Goal: Task Accomplishment & Management: Complete application form

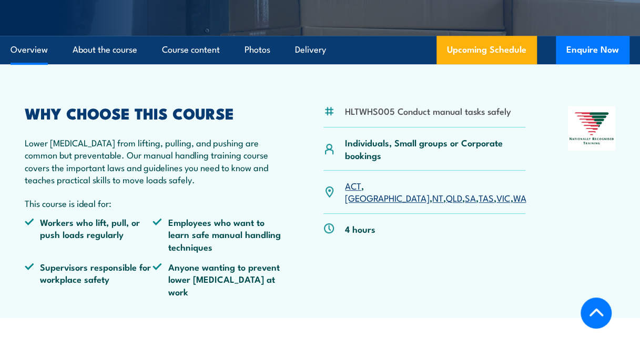
scroll to position [267, 0]
click at [200, 48] on link "Course content" at bounding box center [191, 50] width 58 height 28
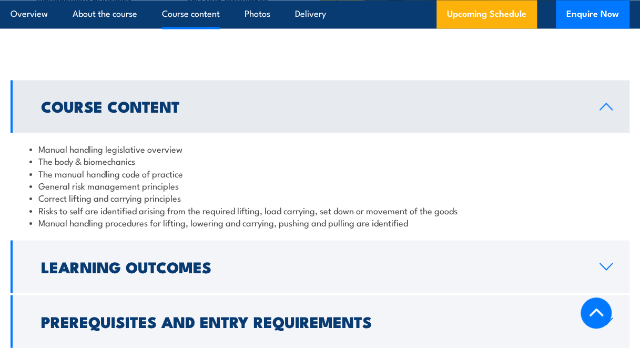
scroll to position [813, 0]
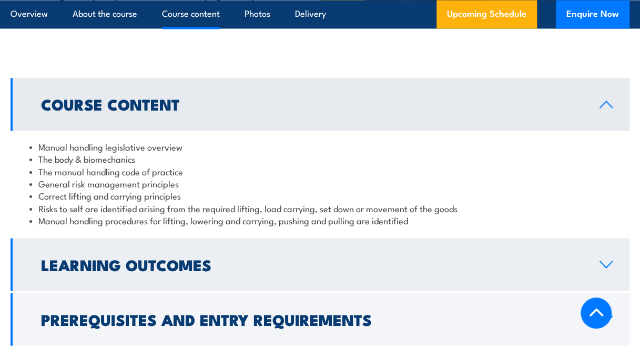
click at [607, 260] on icon at bounding box center [606, 264] width 14 height 8
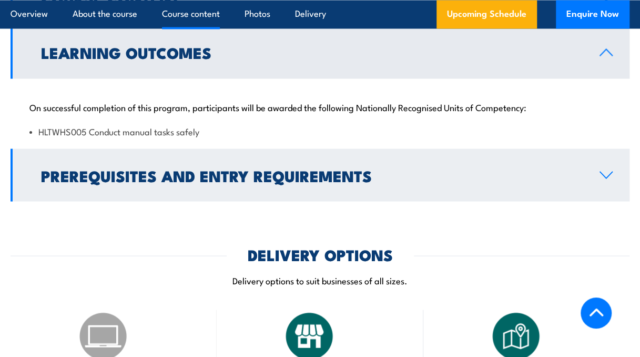
scroll to position [920, 0]
click at [607, 155] on link "Prerequisites and Entry Requirements" at bounding box center [320, 174] width 619 height 53
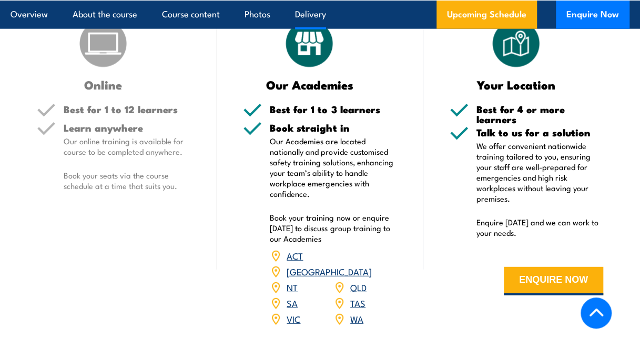
scroll to position [1240, 0]
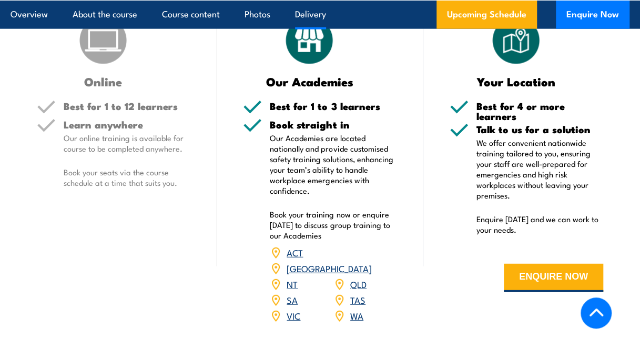
click at [358, 277] on link "QLD" at bounding box center [358, 283] width 16 height 13
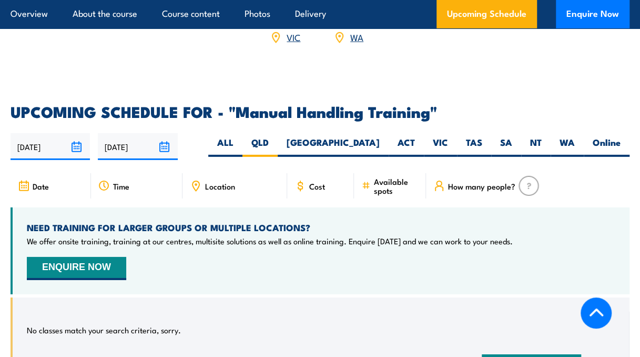
scroll to position [1605, 0]
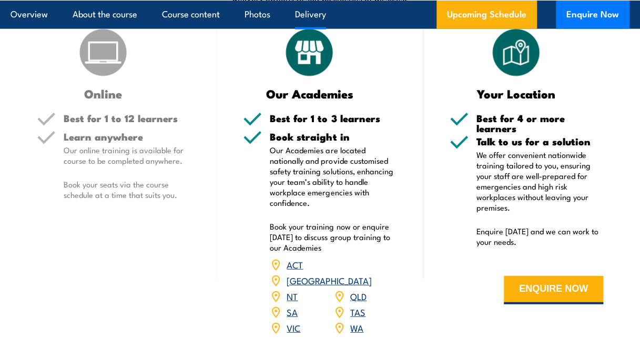
scroll to position [1240, 0]
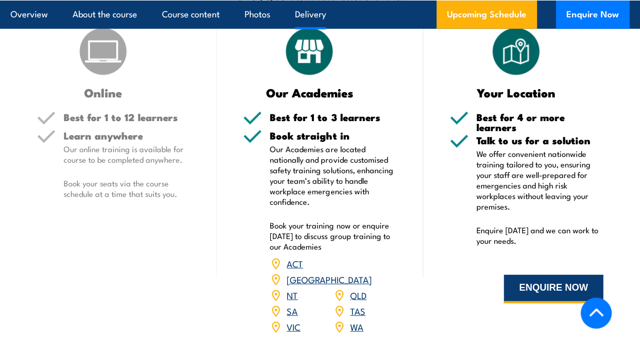
click at [540, 274] on button "ENQUIRE NOW" at bounding box center [553, 288] width 99 height 28
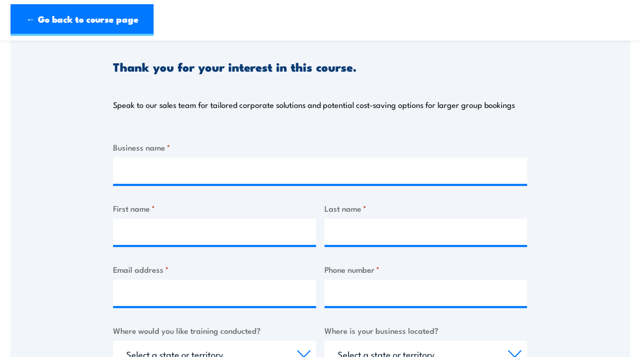
scroll to position [107, 0]
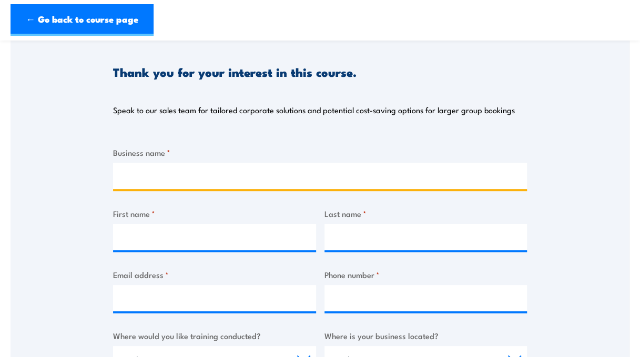
click at [174, 172] on input "Business name *" at bounding box center [320, 175] width 414 height 26
type input "MMG Dugald River"
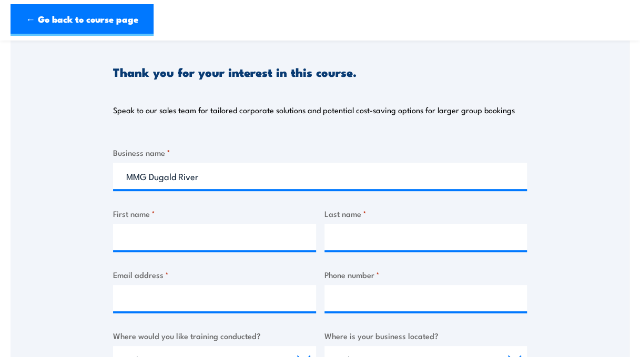
type input "[PERSON_NAME]"
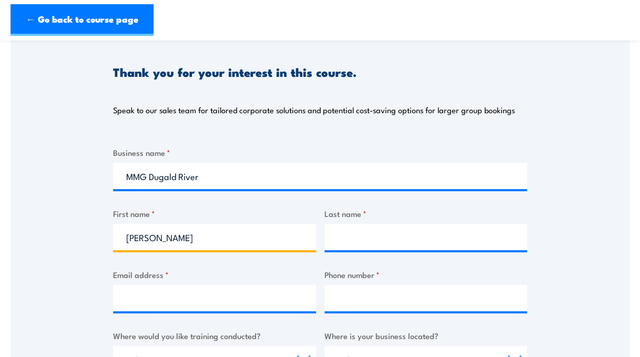
type input "Baron"
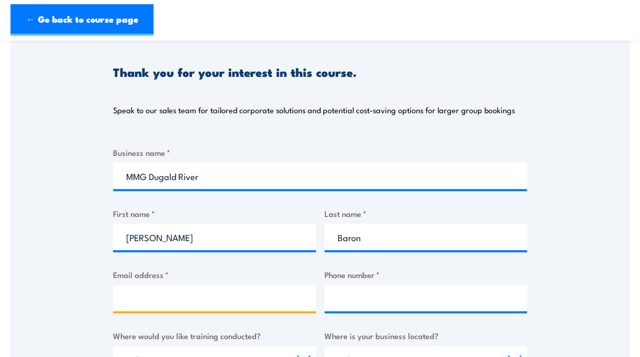
type input "[EMAIL_ADDRESS][DOMAIN_NAME]"
type input "[PHONE_NUMBER]"
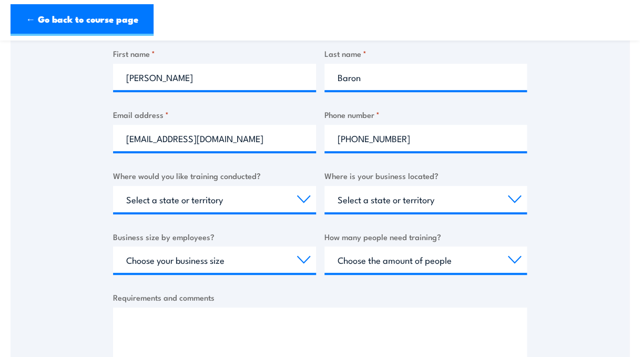
scroll to position [267, 0]
click at [198, 201] on select "Select a state or territory Nationally - multiple locations [GEOGRAPHIC_DATA] […" at bounding box center [214, 198] width 203 height 26
select select "QLD"
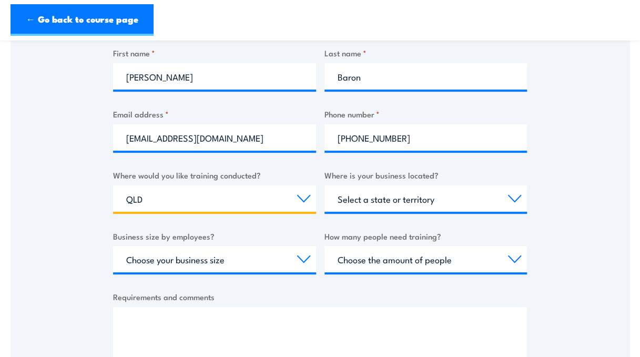
click at [113, 185] on select "Select a state or territory Nationally - multiple locations [GEOGRAPHIC_DATA] […" at bounding box center [214, 198] width 203 height 26
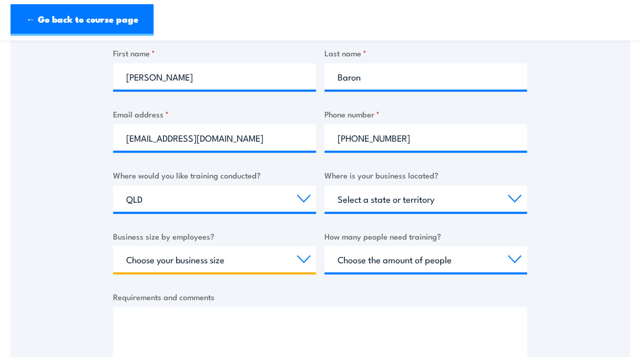
click at [209, 259] on select "Choose your business size 1 to 19 20 to 199 200+" at bounding box center [214, 259] width 203 height 26
select select "200+"
click at [113, 246] on select "Choose your business size 1 to 19 20 to 199 200+" at bounding box center [214, 259] width 203 height 26
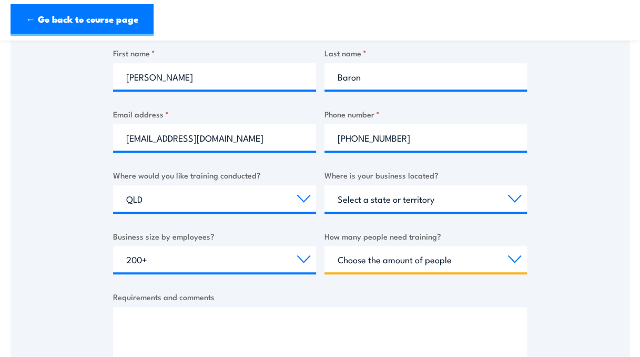
click at [394, 263] on select "Choose the amount of people 1 to 4 5 to 19 20+" at bounding box center [425, 259] width 203 height 26
select select "20+"
click at [324, 246] on select "Choose the amount of people 1 to 4 5 to 19 20+" at bounding box center [425, 259] width 203 height 26
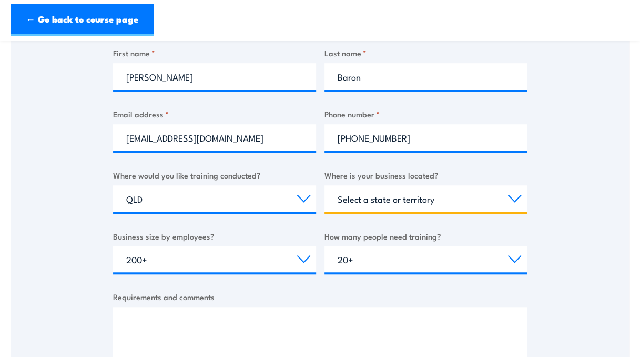
click at [399, 200] on select "Select a state or territory [GEOGRAPHIC_DATA] [GEOGRAPHIC_DATA] [GEOGRAPHIC_DAT…" at bounding box center [425, 198] width 203 height 26
select select "QLD"
click at [324, 185] on select "Select a state or territory [GEOGRAPHIC_DATA] [GEOGRAPHIC_DATA] [GEOGRAPHIC_DAT…" at bounding box center [425, 198] width 203 height 26
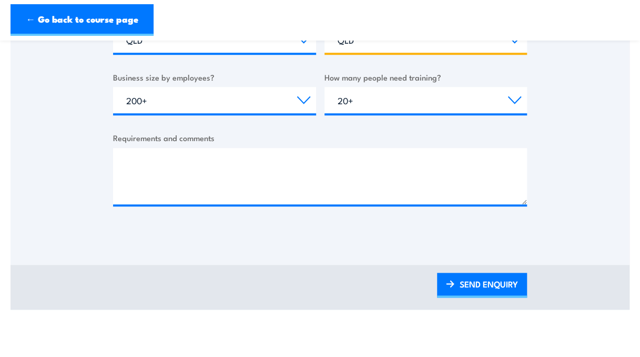
scroll to position [428, 0]
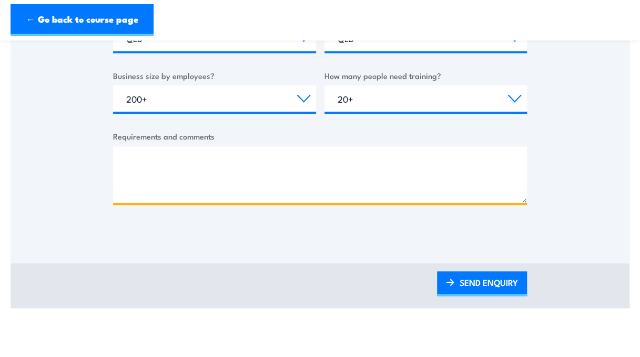
click at [176, 158] on textarea "Requirements and comments" at bounding box center [320, 174] width 414 height 56
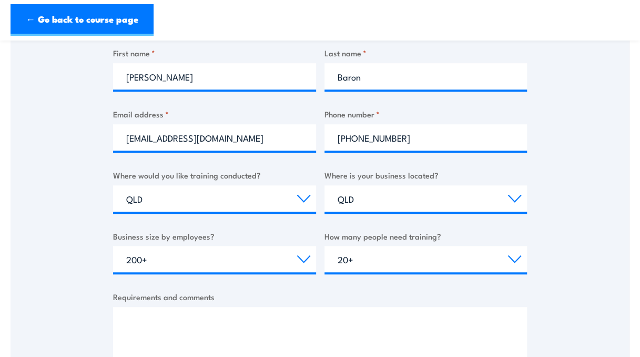
scroll to position [213, 0]
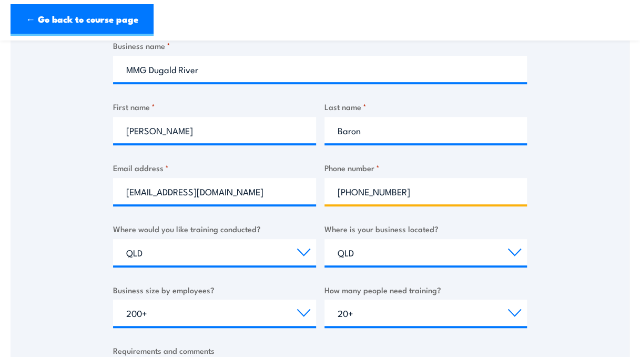
click at [351, 191] on input "[PHONE_NUMBER]" at bounding box center [425, 191] width 203 height 26
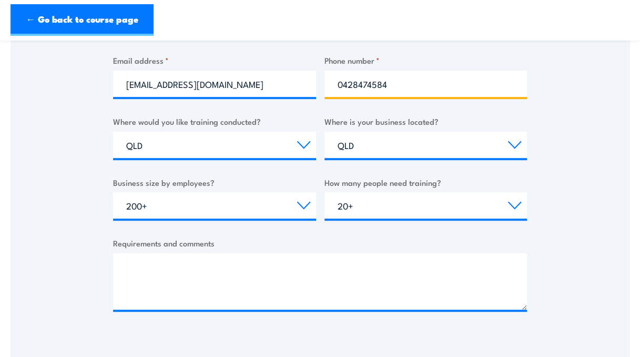
scroll to position [321, 0]
type input "0428474584"
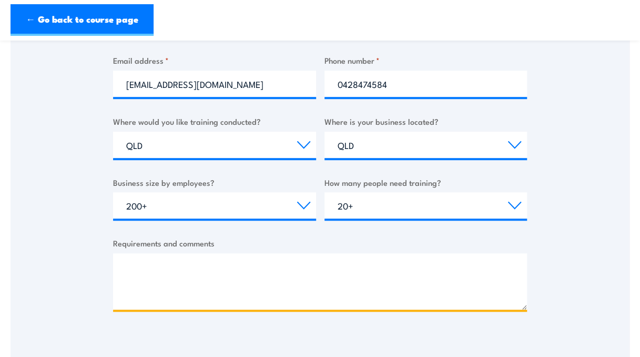
click at [212, 270] on textarea "Requirements and comments" at bounding box center [320, 281] width 414 height 56
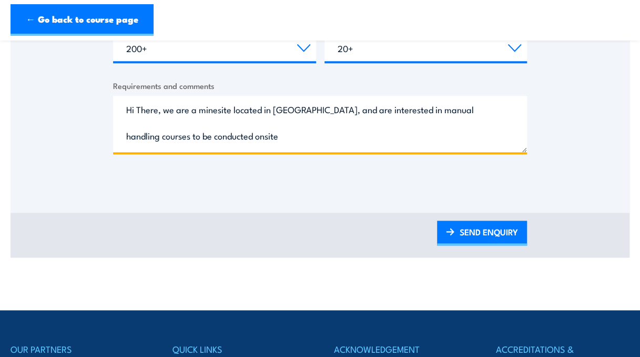
scroll to position [481, 0]
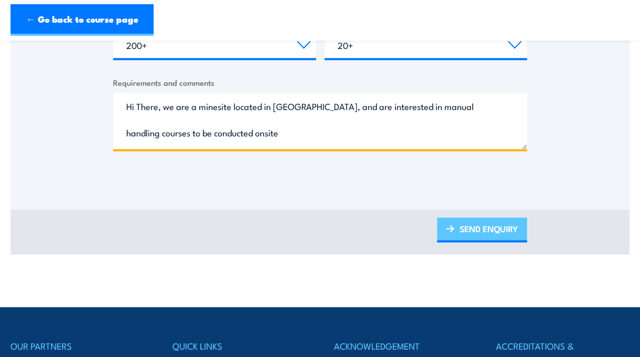
type textarea "Hi There, we are a minesite located in [GEOGRAPHIC_DATA], and are interested in…"
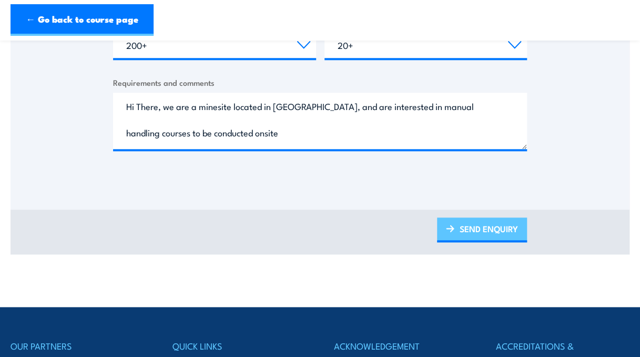
click at [475, 230] on link "SEND ENQUIRY" at bounding box center [482, 229] width 90 height 25
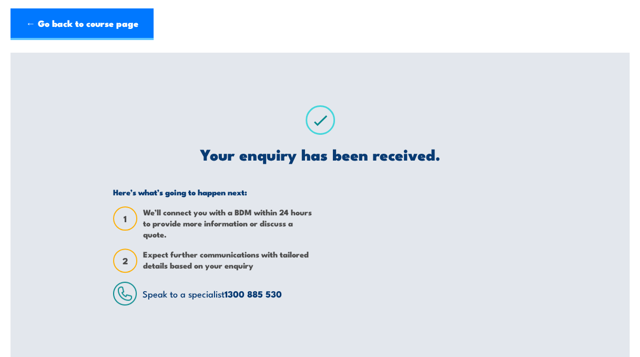
scroll to position [0, 0]
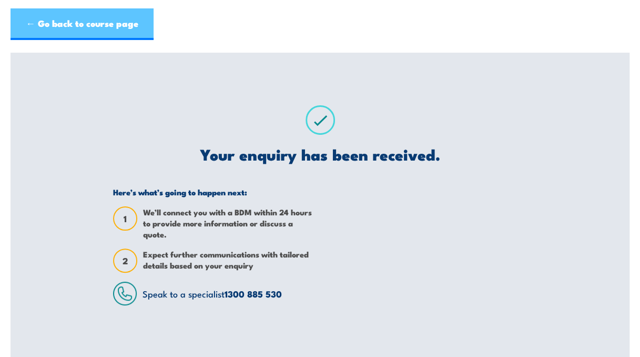
click at [83, 23] on link "← Go back to course page" at bounding box center [82, 24] width 143 height 32
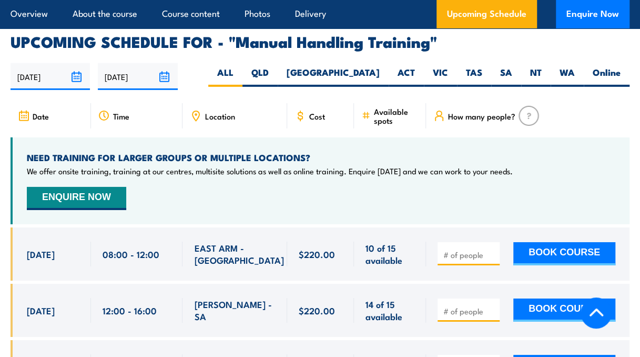
scroll to position [1605, 0]
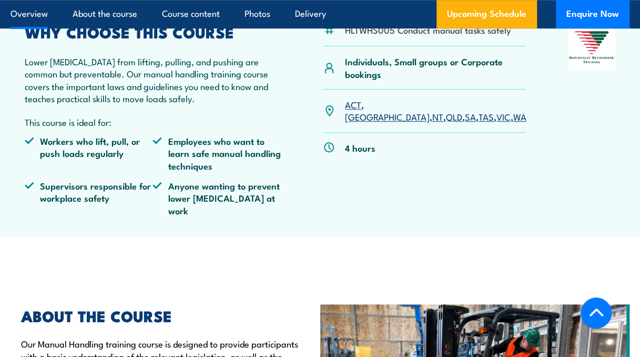
scroll to position [320, 0]
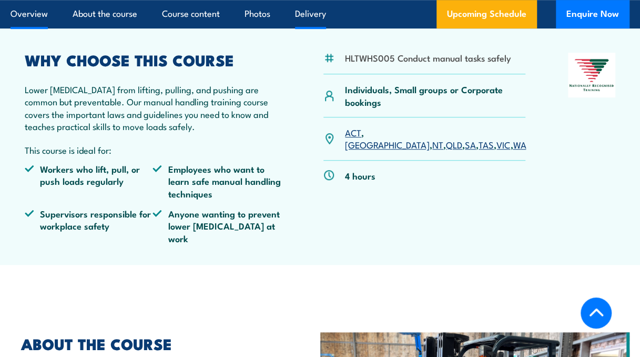
click at [314, 14] on link "Delivery" at bounding box center [310, 14] width 31 height 28
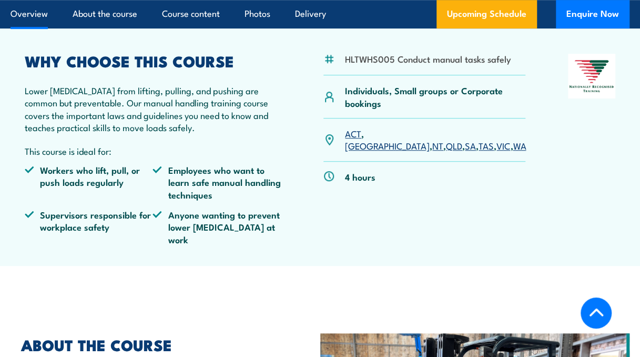
scroll to position [320, 0]
